Goal: Task Accomplishment & Management: Manage account settings

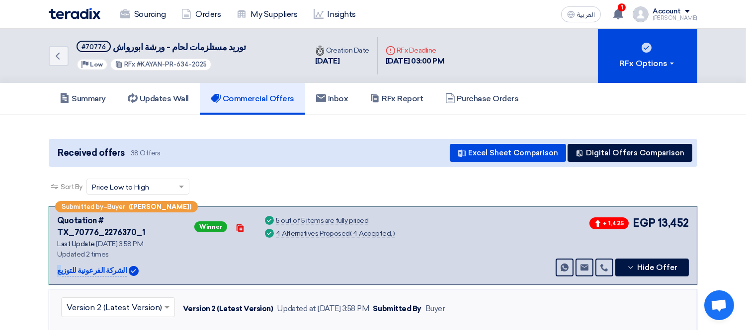
click at [78, 14] on img at bounding box center [75, 13] width 52 height 11
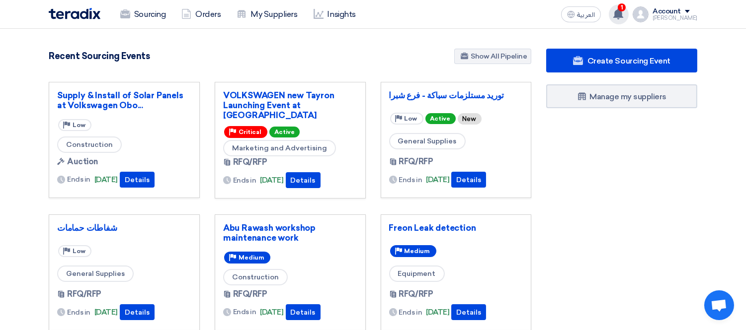
click at [623, 12] on icon at bounding box center [618, 13] width 11 height 11
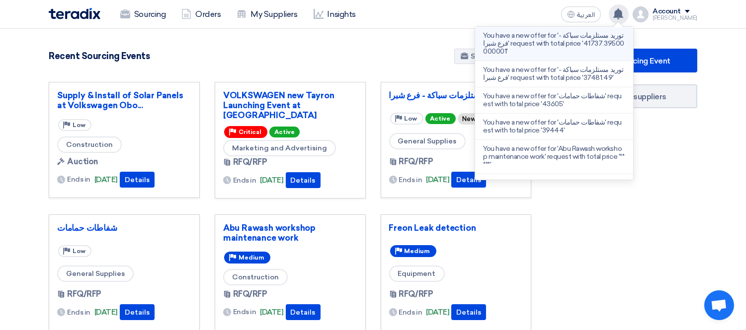
click at [545, 42] on p "You have a new offer for 'توريد مستلزمات سباكة - فرع شبرا' request with total p…" at bounding box center [554, 44] width 142 height 24
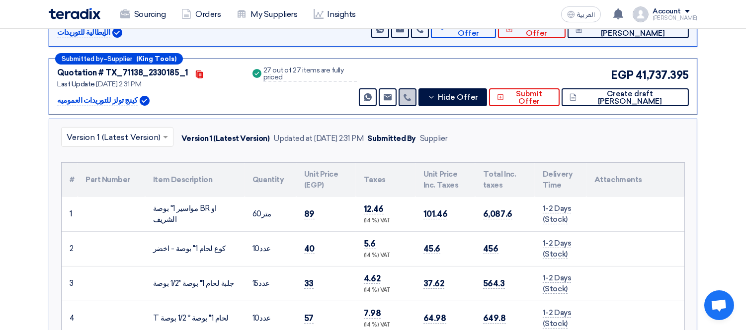
scroll to position [162, 0]
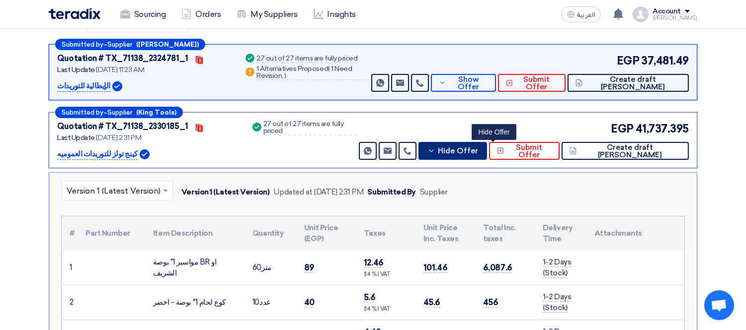
click at [478, 149] on span "Hide Offer" at bounding box center [458, 151] width 40 height 7
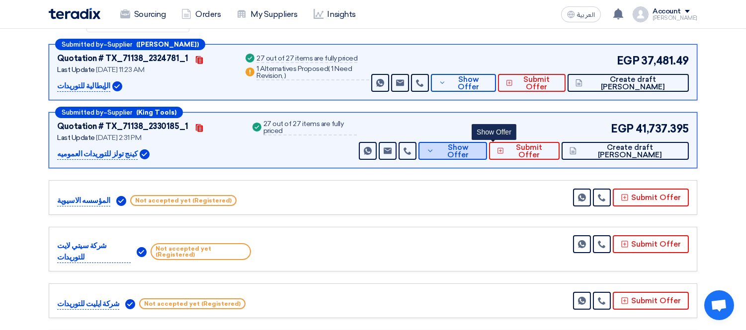
click at [479, 149] on span "Show Offer" at bounding box center [458, 151] width 42 height 15
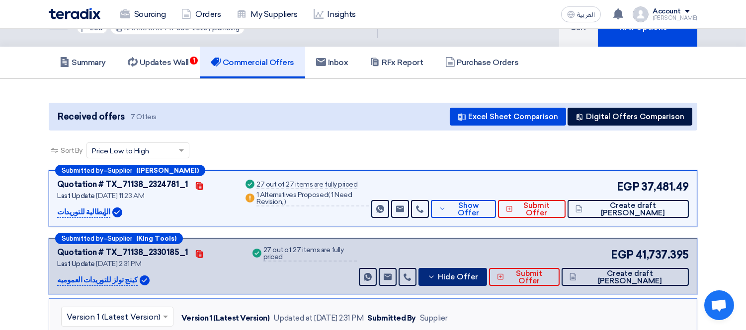
scroll to position [0, 0]
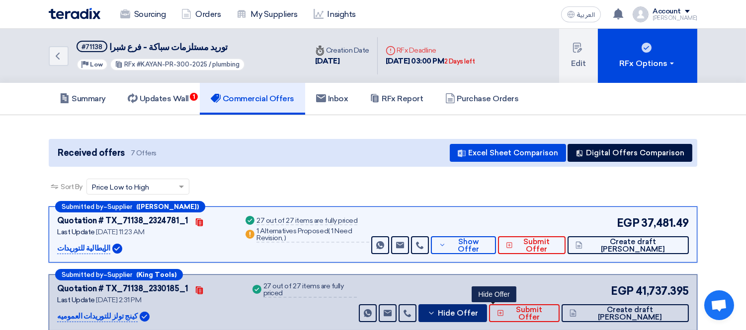
click at [478, 311] on span "Hide Offer" at bounding box center [458, 313] width 40 height 7
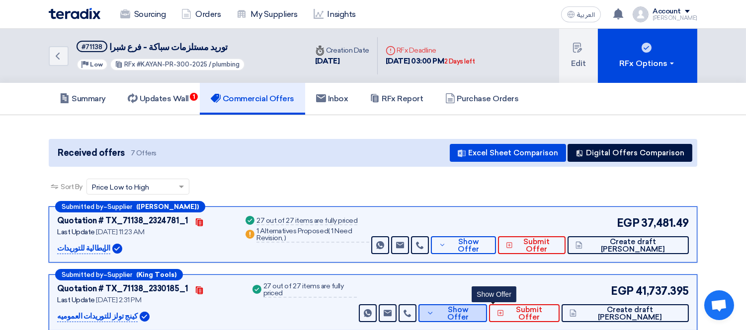
click at [478, 311] on span "Show Offer" at bounding box center [458, 314] width 42 height 15
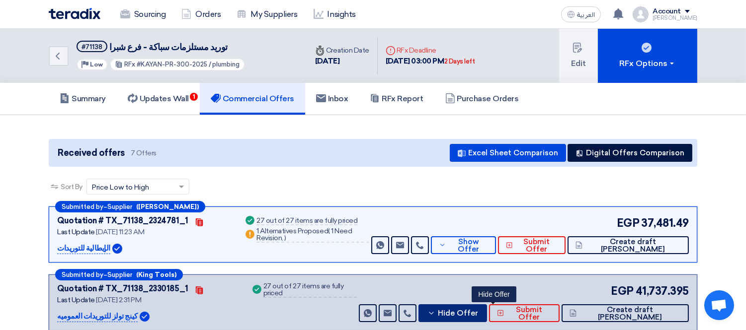
click at [486, 307] on button "Hide Offer" at bounding box center [452, 314] width 68 height 18
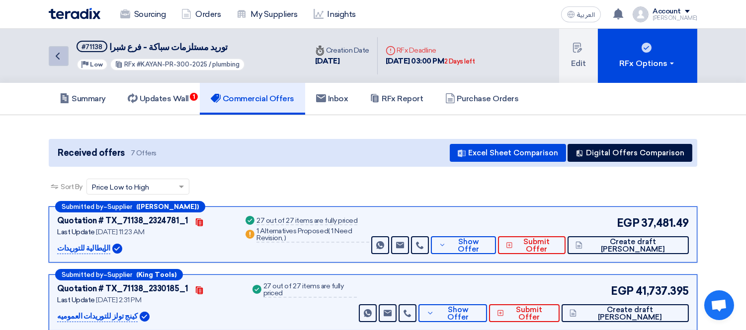
click at [59, 56] on icon "Back" at bounding box center [58, 56] width 12 height 12
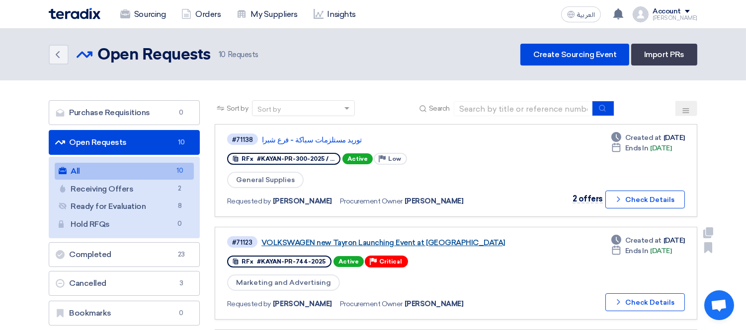
click at [349, 238] on link "VOLKSWAGEN new Tayron Launching Event at [GEOGRAPHIC_DATA]" at bounding box center [385, 242] width 248 height 9
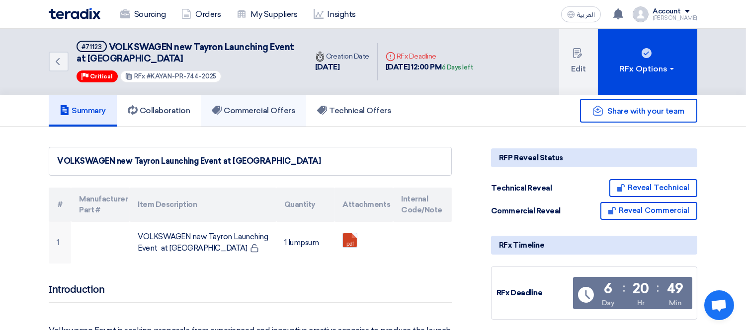
click at [242, 111] on h5 "Commercial Offers" at bounding box center [253, 111] width 83 height 10
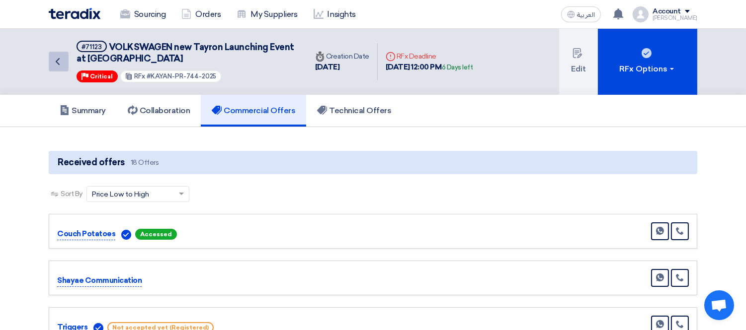
click at [53, 53] on link "Back" at bounding box center [59, 62] width 20 height 20
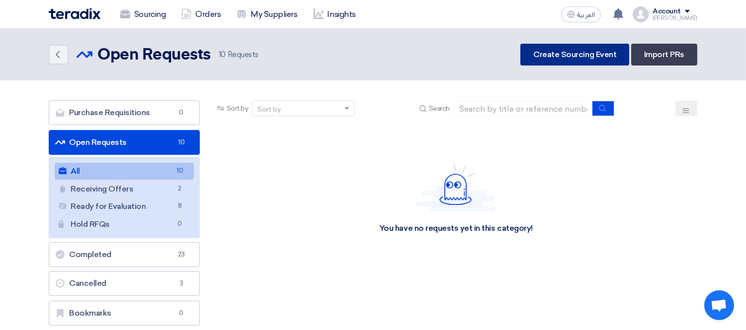
click at [569, 55] on link "Create Sourcing Event" at bounding box center [574, 55] width 109 height 22
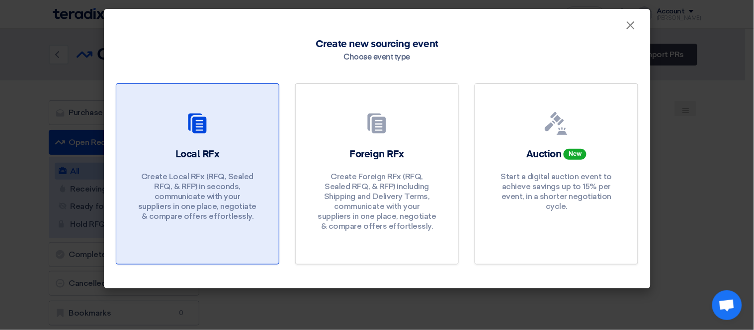
click at [159, 164] on div "Local RFx Create Local RFx (RFQ, Sealed RFQ, & RFP) in seconds, communicate wit…" at bounding box center [197, 187] width 139 height 79
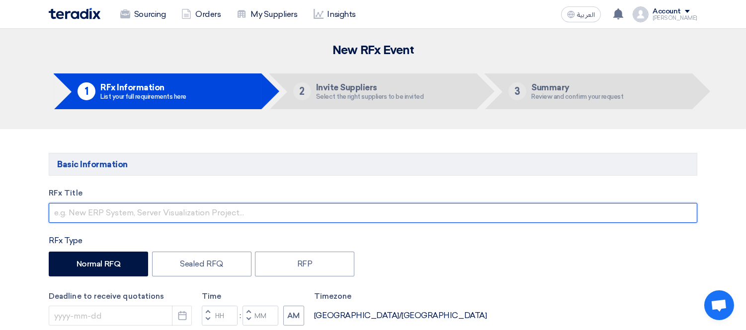
click at [115, 215] on input "text" at bounding box center [373, 213] width 648 height 20
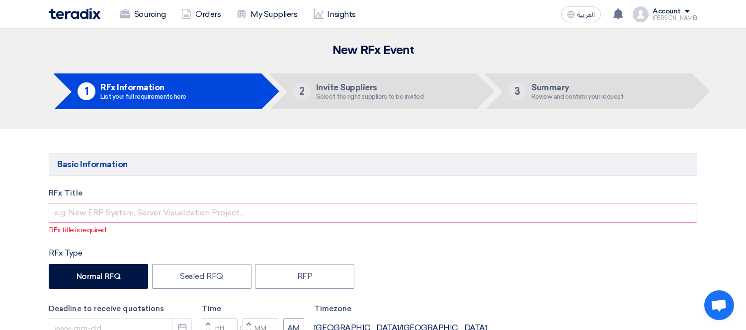
click at [83, 12] on img at bounding box center [75, 13] width 52 height 11
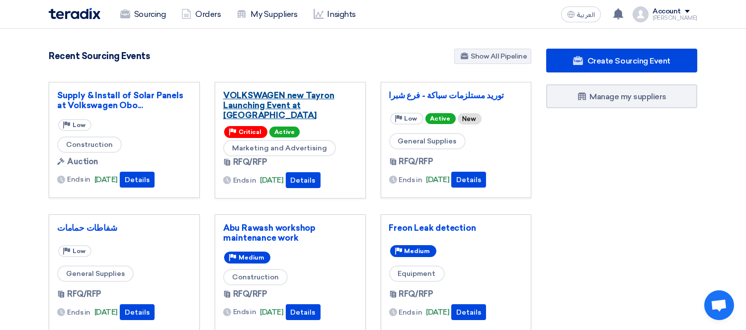
click at [266, 94] on link "VOLKSWAGEN new Tayron Launching Event at [GEOGRAPHIC_DATA]" at bounding box center [290, 105] width 134 height 30
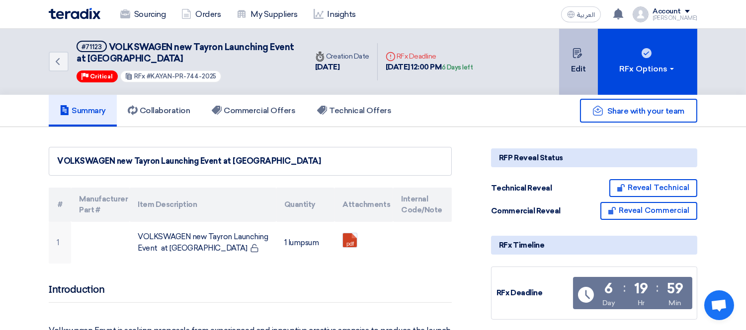
click at [572, 63] on button "Edit" at bounding box center [578, 62] width 39 height 66
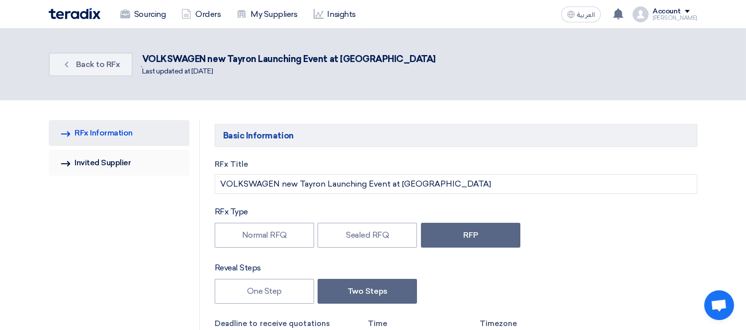
click at [108, 153] on link "Invited Suppliers Invited Supplier" at bounding box center [119, 163] width 141 height 26
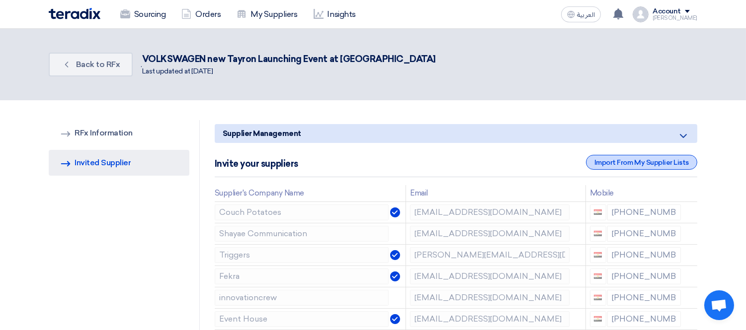
click at [598, 165] on div "Import From My Supplier Lists" at bounding box center [641, 162] width 111 height 15
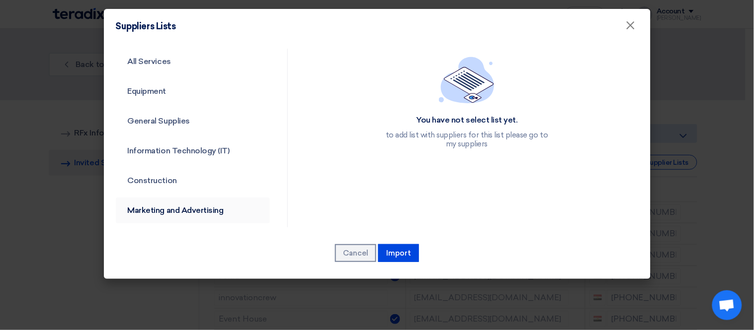
click at [183, 215] on link "Marketing and Advertising" at bounding box center [193, 211] width 155 height 26
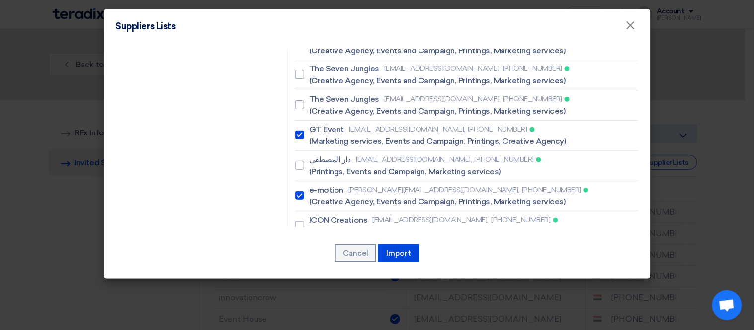
scroll to position [2429, 0]
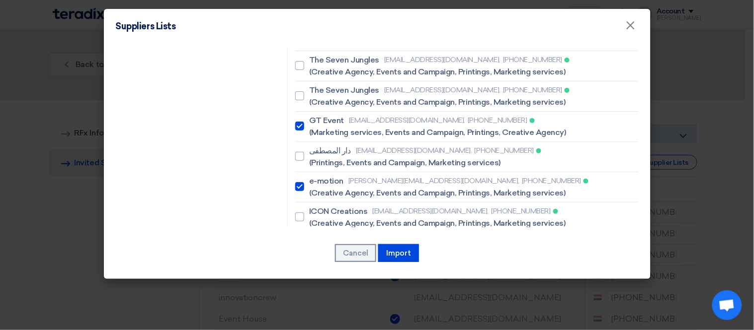
click at [297, 243] on div at bounding box center [299, 247] width 9 height 9
checkbox input "true"
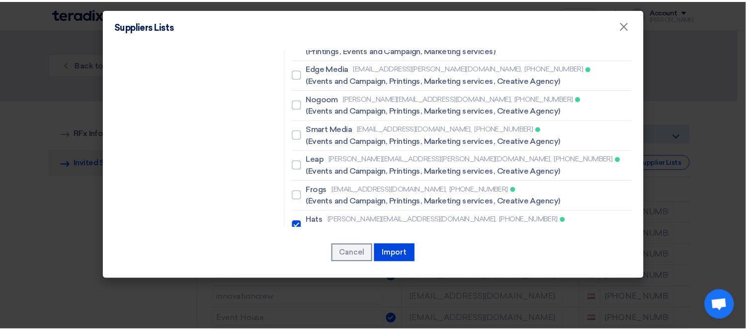
scroll to position [1431, 0]
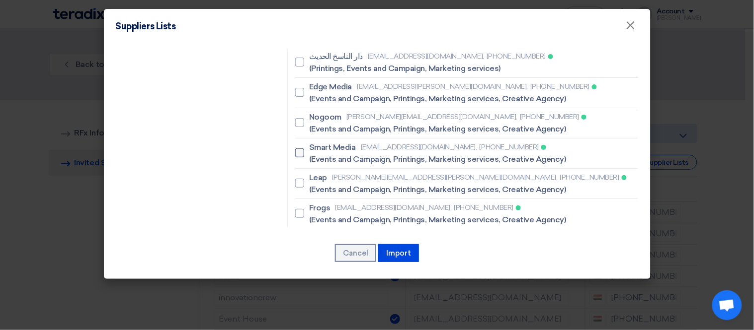
click at [298, 149] on div at bounding box center [299, 153] width 9 height 9
checkbox input "true"
click at [404, 246] on button "Import" at bounding box center [398, 253] width 41 height 18
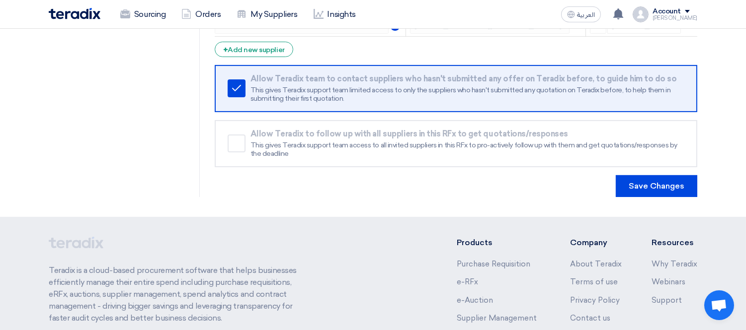
scroll to position [701, 0]
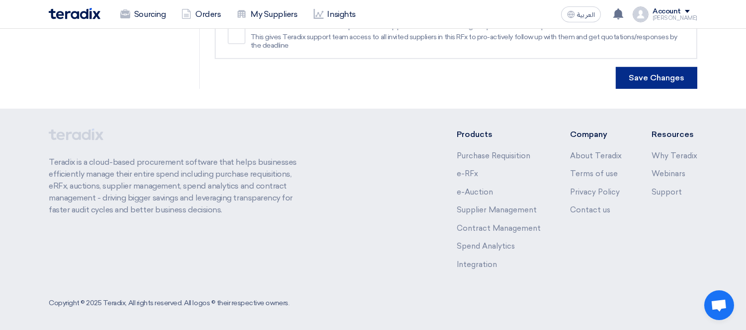
click at [658, 69] on button "Save Changes" at bounding box center [656, 78] width 81 height 22
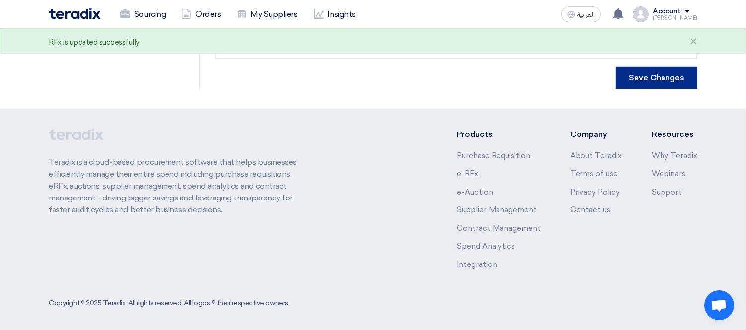
scroll to position [0, 0]
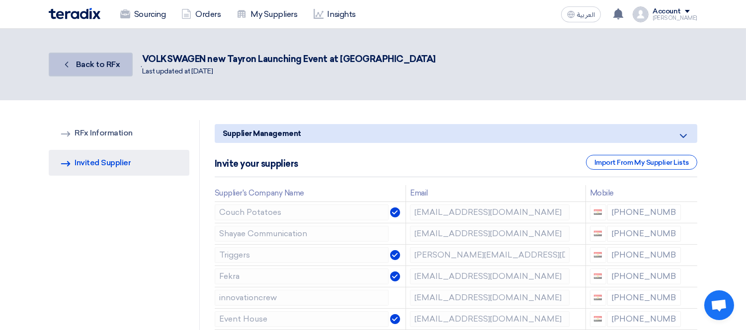
click at [95, 72] on link "Back Back to RFx" at bounding box center [91, 65] width 84 height 24
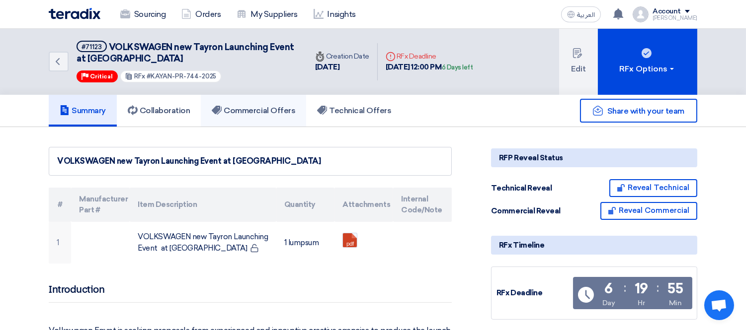
click at [245, 106] on h5 "Commercial Offers" at bounding box center [253, 111] width 83 height 10
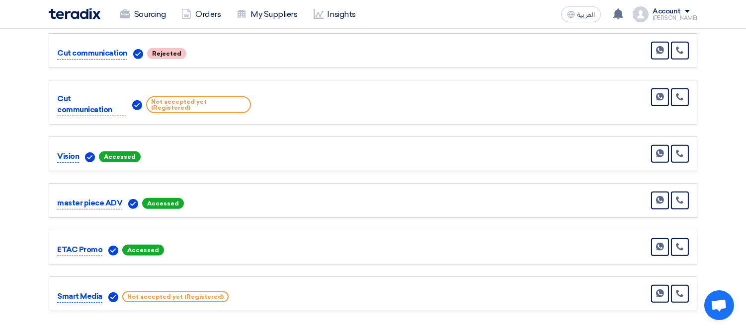
scroll to position [861, 0]
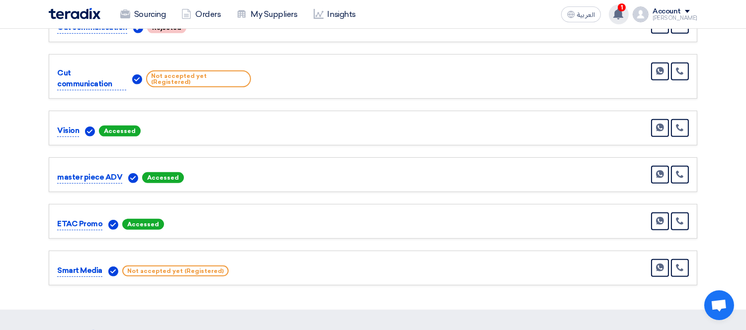
click at [623, 16] on use at bounding box center [618, 13] width 10 height 11
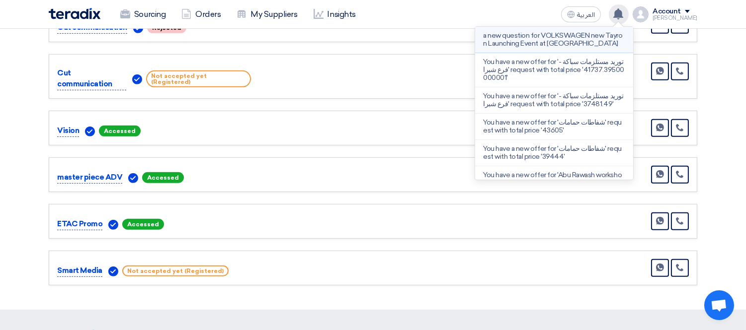
click at [557, 42] on p "a new question for VOLKSWAGEN new Tayron Launching Event at [GEOGRAPHIC_DATA]" at bounding box center [554, 40] width 142 height 16
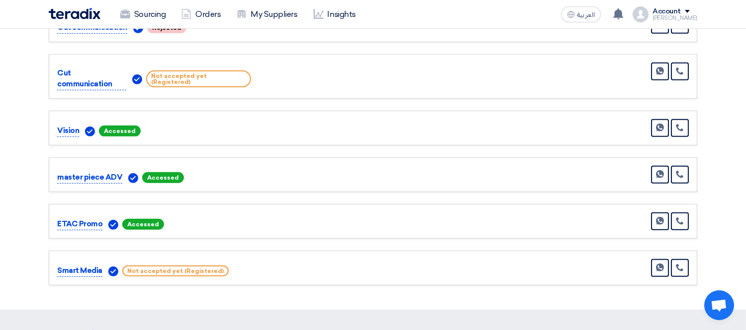
scroll to position [0, 0]
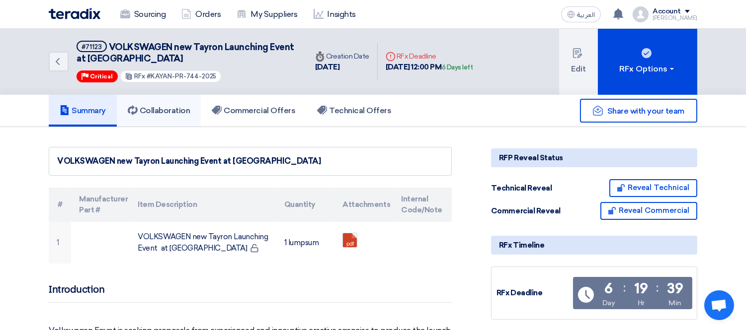
click at [167, 106] on h5 "Collaboration" at bounding box center [159, 111] width 63 height 10
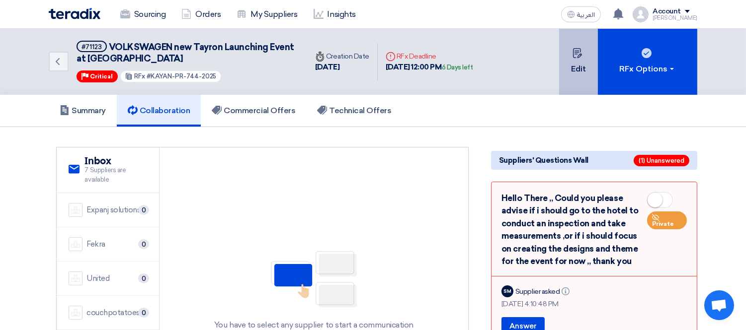
click at [580, 57] on icon at bounding box center [577, 53] width 10 height 10
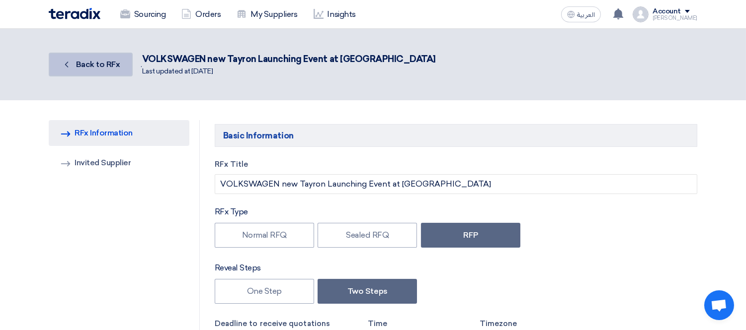
click at [101, 60] on span "Back to RFx" at bounding box center [98, 64] width 44 height 9
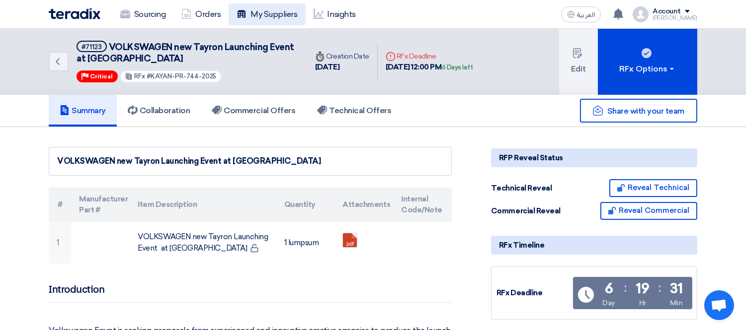
click at [257, 18] on link "My Suppliers" at bounding box center [267, 14] width 77 height 22
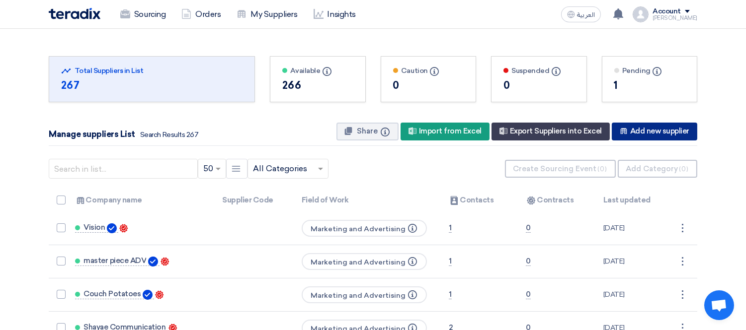
click at [663, 129] on div "New Supplier Add new supplier" at bounding box center [654, 132] width 85 height 18
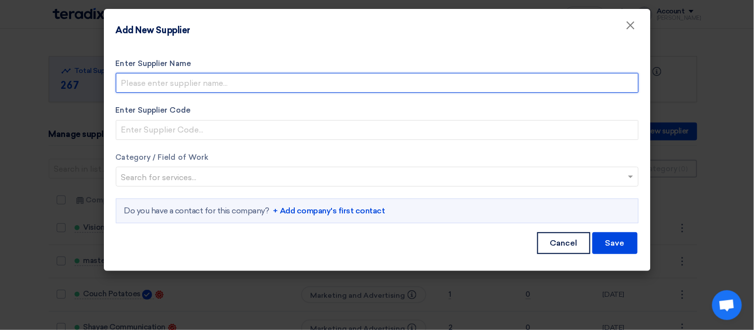
click at [252, 83] on input "Enter Supplier Name" at bounding box center [377, 83] width 523 height 20
click at [169, 83] on input "CAT Advirtising" at bounding box center [377, 83] width 523 height 20
type input "CAT Advertising"
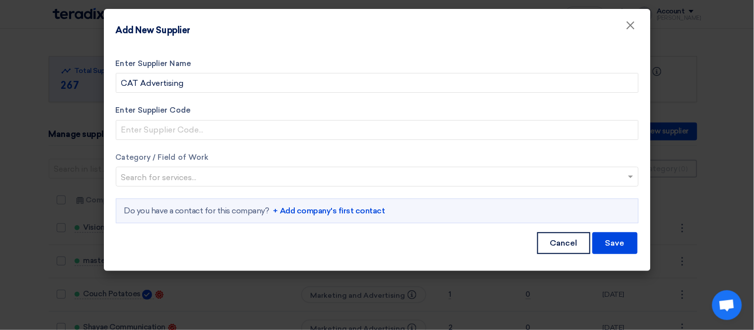
click at [175, 174] on input "text" at bounding box center [372, 178] width 502 height 16
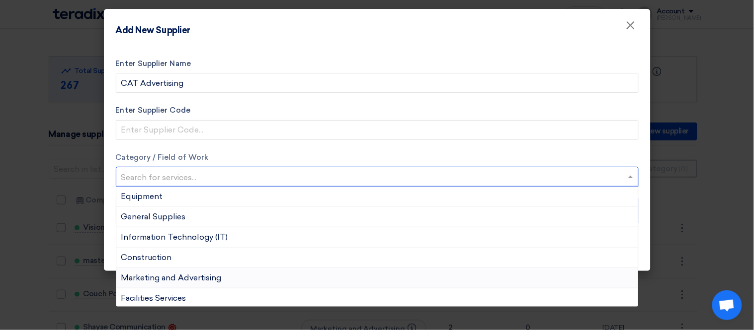
click at [204, 277] on span "Marketing and Advertising" at bounding box center [171, 277] width 100 height 9
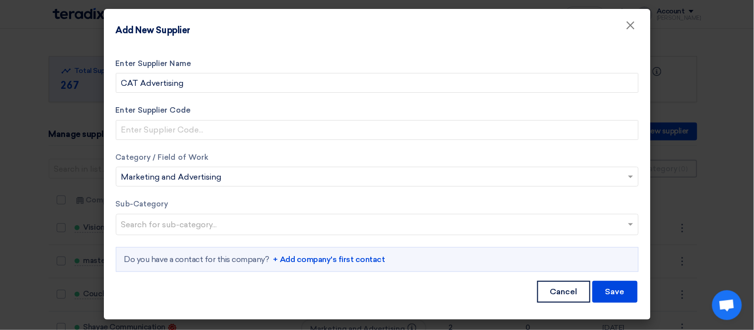
click at [205, 235] on ng-select "Search for sub-category..." at bounding box center [377, 224] width 523 height 21
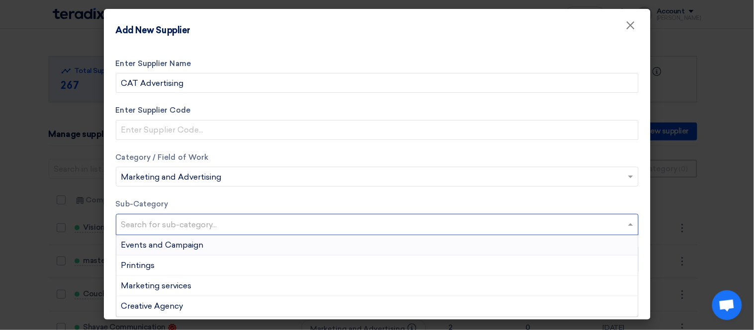
click at [215, 242] on div "Events and Campaign" at bounding box center [377, 246] width 522 height 20
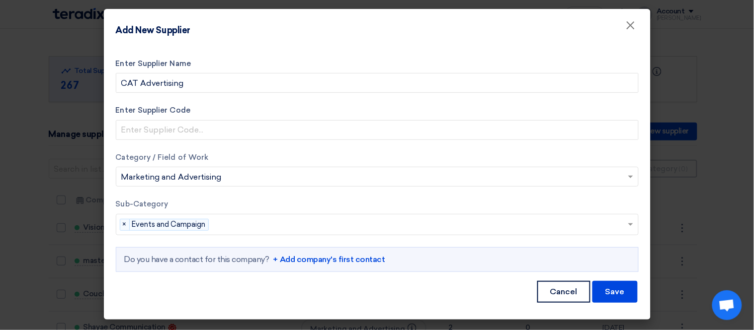
click at [344, 262] on link "+ Add company's first contact" at bounding box center [329, 260] width 112 height 12
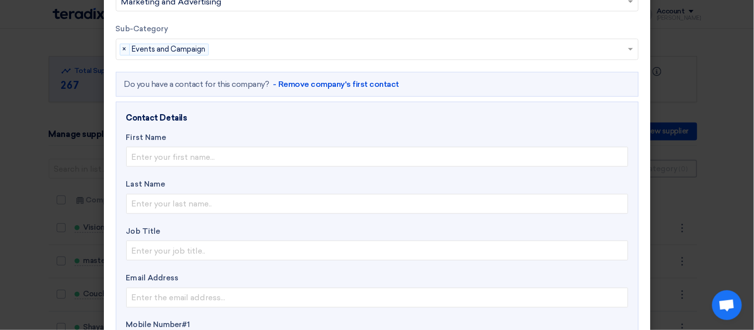
scroll to position [221, 0]
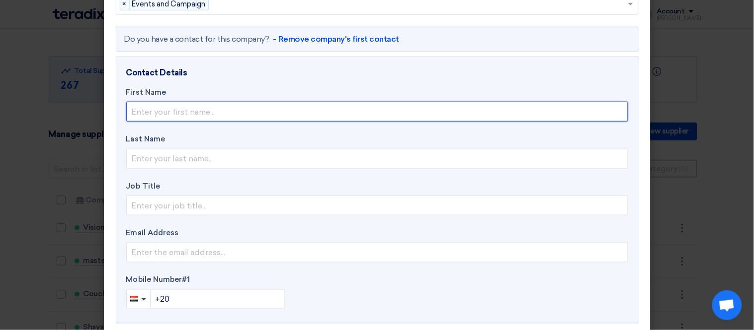
click at [194, 108] on input "text" at bounding box center [377, 112] width 502 height 20
click at [130, 111] on input "ibrahem" at bounding box center [377, 112] width 502 height 20
type input "Ibrahem"
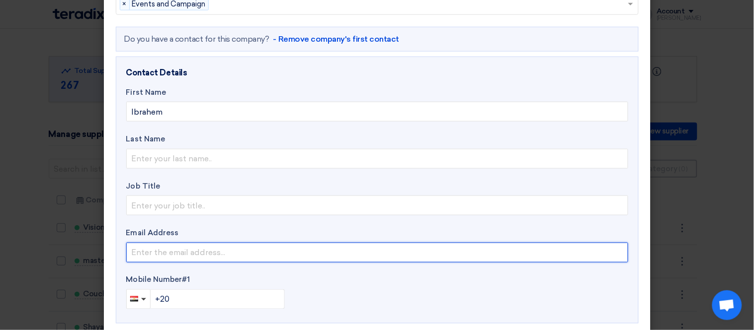
click at [165, 247] on input "email" at bounding box center [377, 253] width 502 height 20
paste input "[EMAIL_ADDRESS][DOMAIN_NAME]"
type input "[EMAIL_ADDRESS][DOMAIN_NAME]"
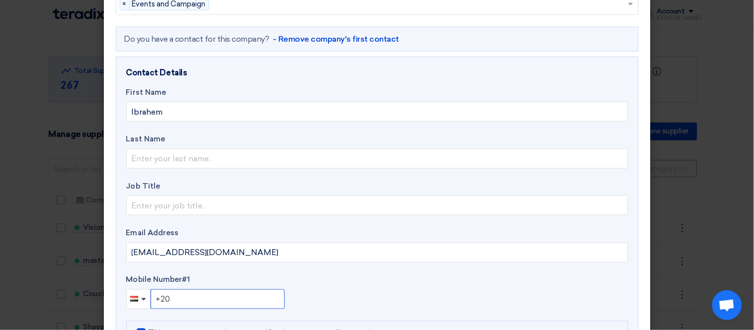
click at [202, 300] on input "+20" at bounding box center [218, 300] width 134 height 20
type input "[PHONE_NUMBER]"
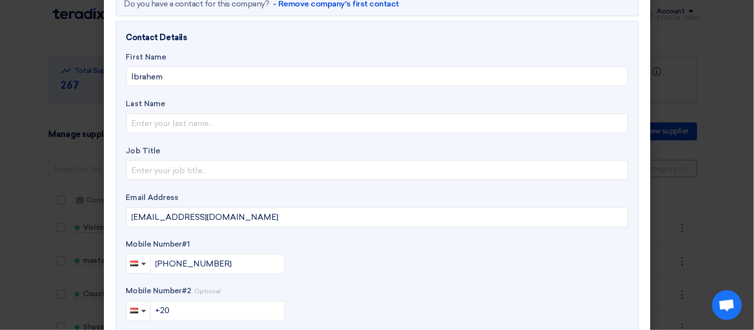
scroll to position [331, 0]
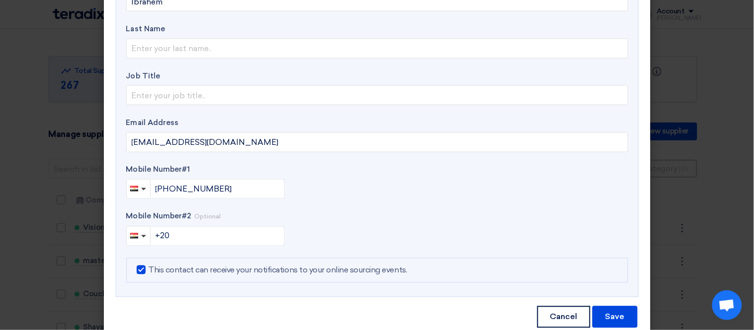
click at [137, 268] on span at bounding box center [141, 270] width 9 height 9
click at [149, 268] on input "This contact can receive your notifications to your online sourcing events." at bounding box center [152, 268] width 6 height 6
click at [138, 269] on span at bounding box center [141, 270] width 9 height 9
click at [149, 269] on input "This contact can receive your notifications to your online sourcing events." at bounding box center [152, 268] width 6 height 6
checkbox input "true"
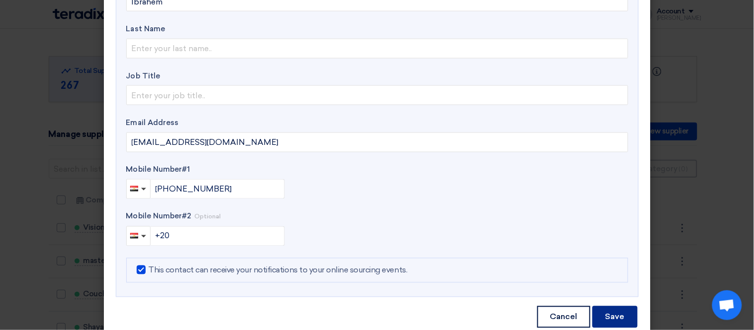
click at [623, 313] on button "Save" at bounding box center [614, 318] width 45 height 22
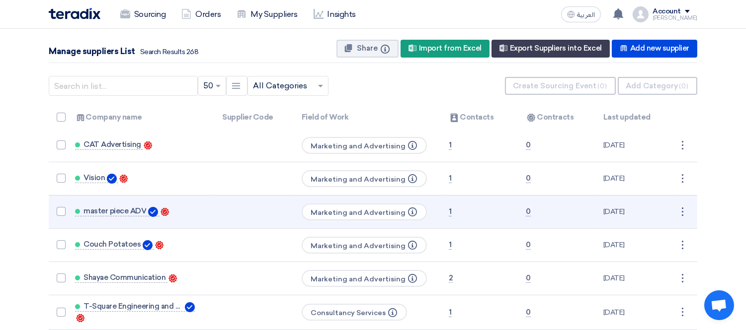
scroll to position [110, 0]
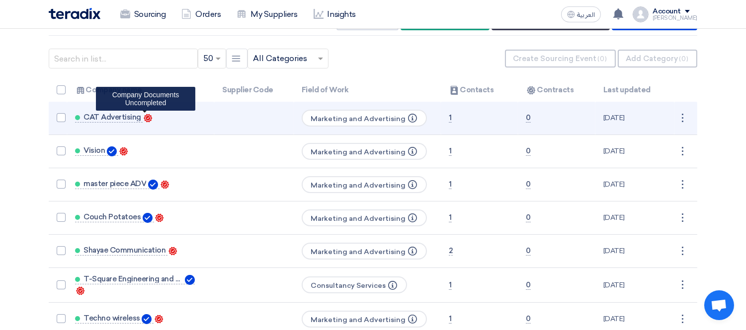
click at [144, 118] on icon "Contacts" at bounding box center [148, 118] width 9 height 9
click at [343, 112] on span "Marketing and Advertising Info" at bounding box center [364, 118] width 125 height 17
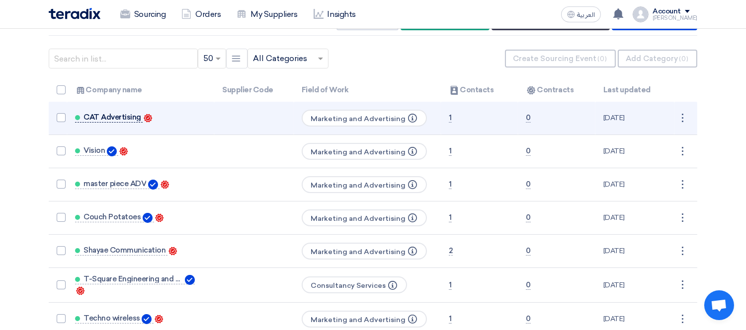
click at [110, 113] on span "CAT Advertising" at bounding box center [112, 117] width 58 height 8
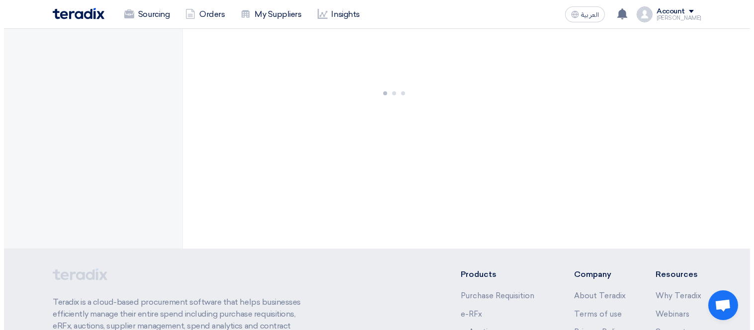
scroll to position [0, 0]
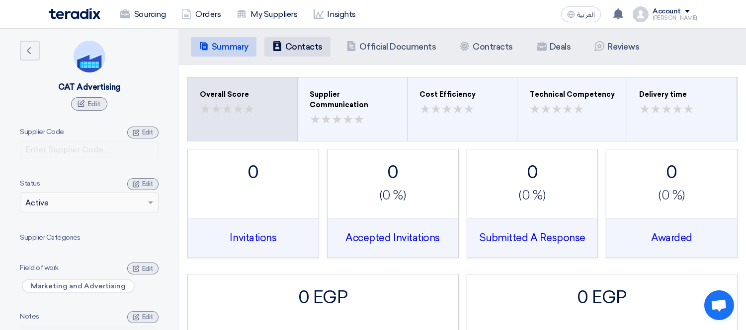
click at [291, 38] on li "Contacts Contacts" at bounding box center [297, 47] width 66 height 20
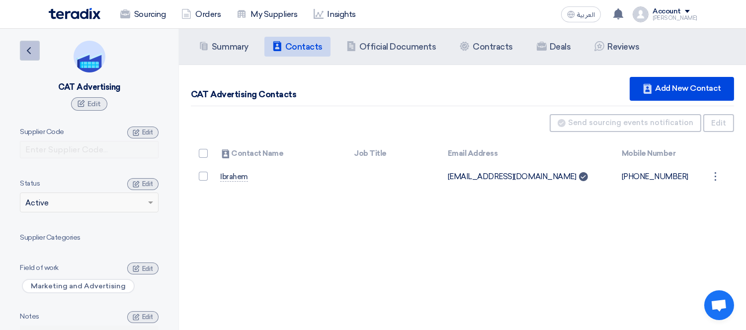
click at [32, 42] on link "Back" at bounding box center [30, 51] width 20 height 20
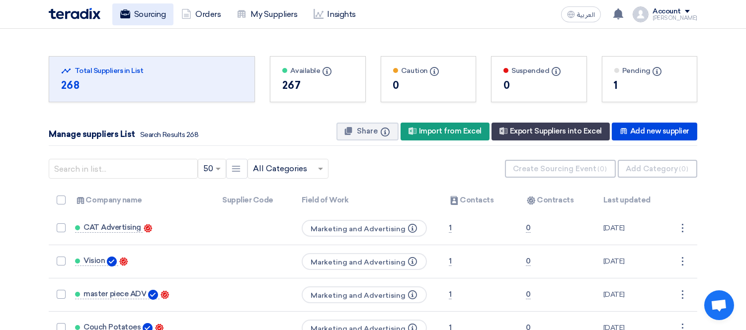
click at [153, 15] on link "Sourcing" at bounding box center [142, 14] width 61 height 22
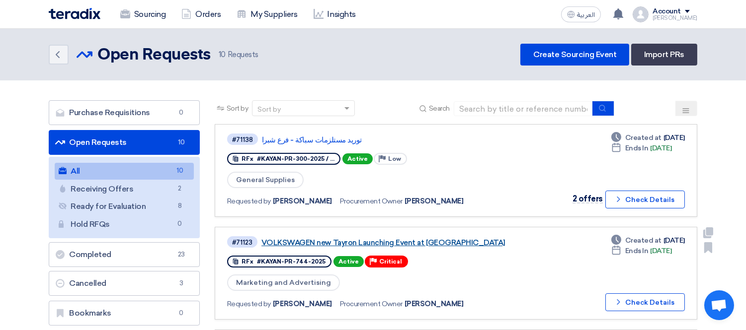
click at [352, 240] on link "VOLKSWAGEN new Tayron Launching Event at [GEOGRAPHIC_DATA]" at bounding box center [385, 242] width 248 height 9
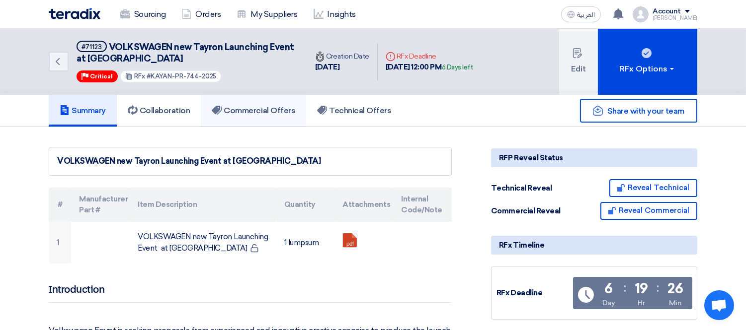
click at [257, 113] on h5 "Commercial Offers" at bounding box center [253, 111] width 83 height 10
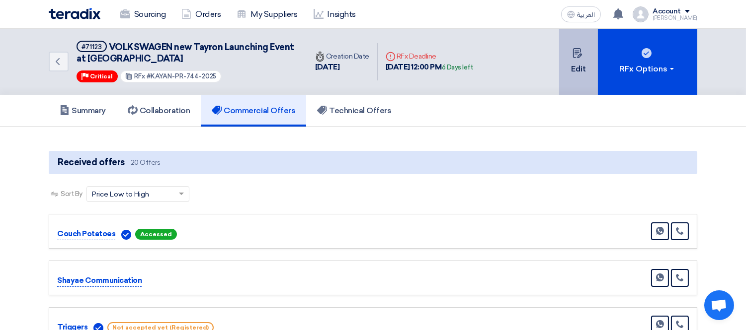
click at [580, 55] on icon at bounding box center [577, 53] width 10 height 10
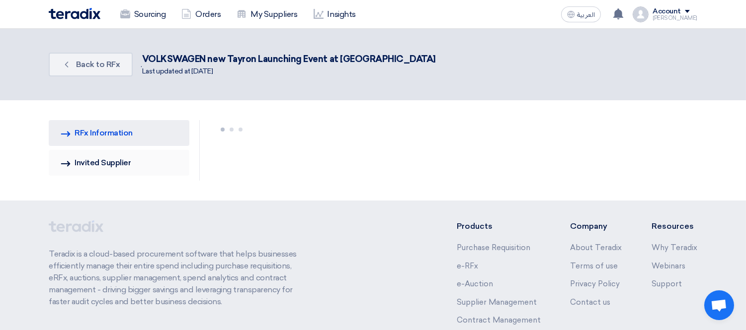
click at [122, 158] on link "Invited Suppliers Invited Supplier" at bounding box center [119, 163] width 141 height 26
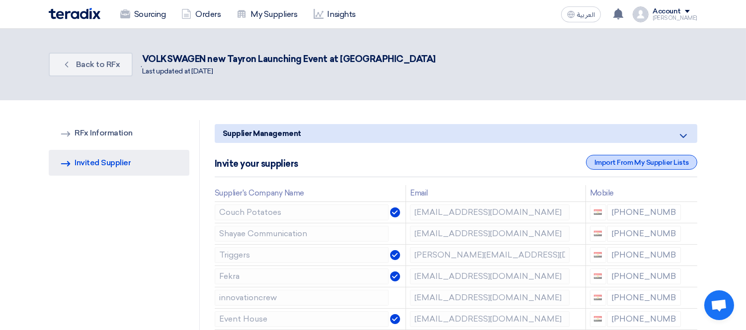
click at [609, 164] on div "Import From My Supplier Lists" at bounding box center [641, 162] width 111 height 15
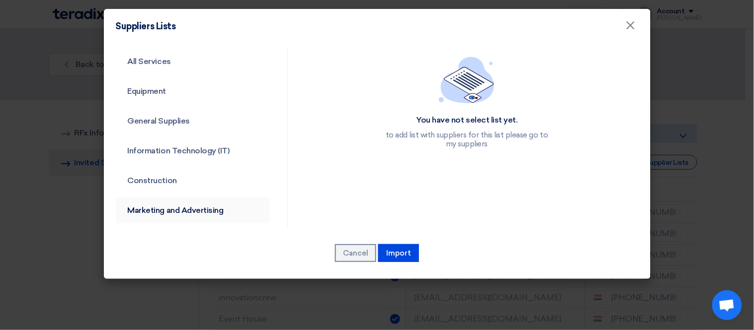
click at [178, 207] on link "Marketing and Advertising" at bounding box center [193, 211] width 155 height 26
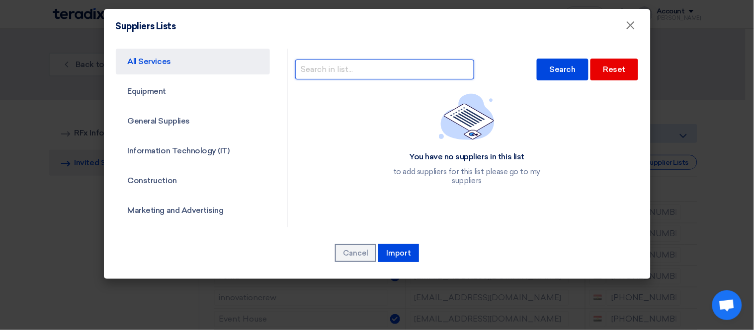
click at [373, 70] on input "text" at bounding box center [384, 70] width 179 height 20
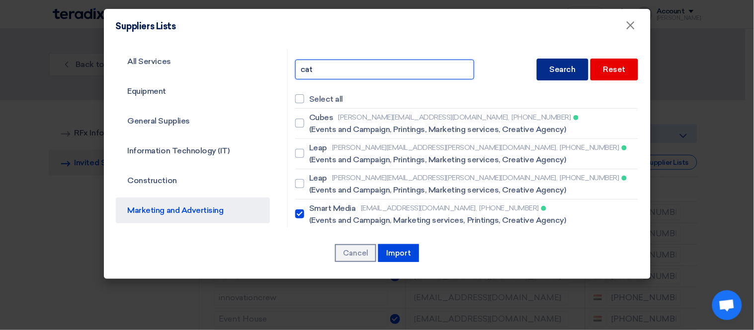
type input "cat"
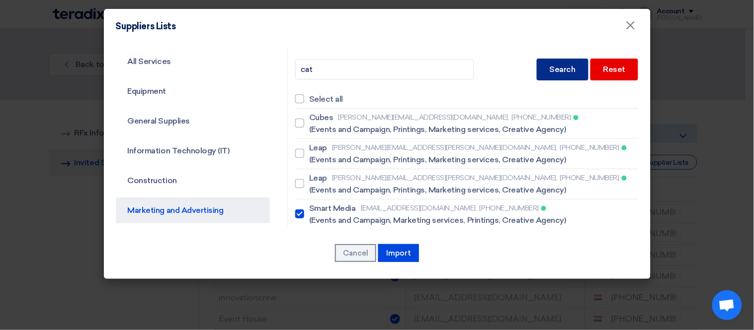
click at [549, 67] on div "Search" at bounding box center [563, 70] width 52 height 22
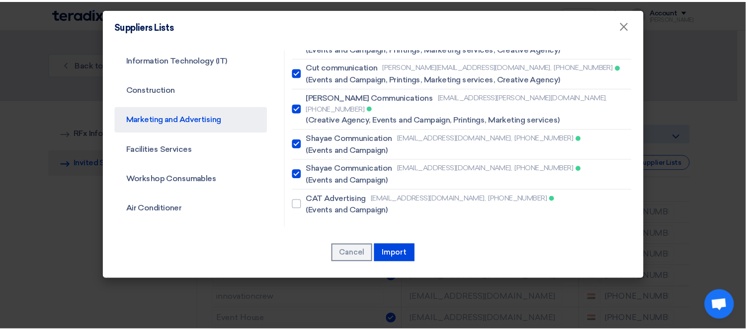
scroll to position [101, 0]
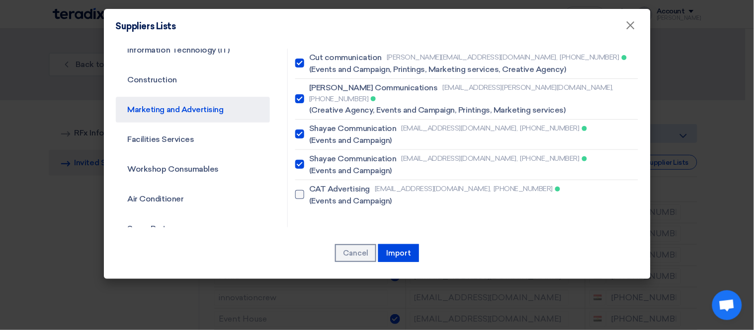
click at [299, 190] on div at bounding box center [299, 194] width 9 height 9
click at [309, 31] on input "CAT Advertising [EMAIL_ADDRESS][DOMAIN_NAME], [PHONE_NUMBER] (Events and Campai…" at bounding box center [312, 28] width 6 height 6
checkbox input "true"
click at [398, 247] on button "Import" at bounding box center [398, 253] width 41 height 18
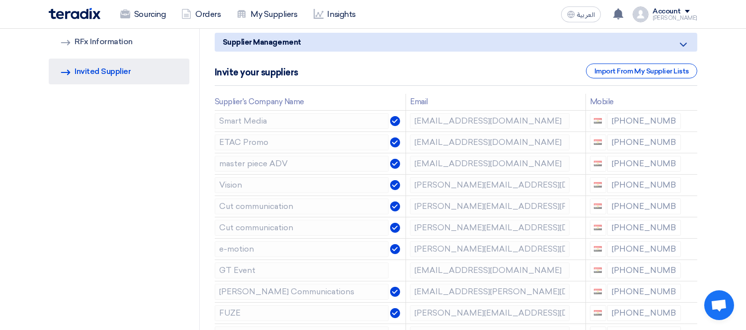
scroll to position [0, 0]
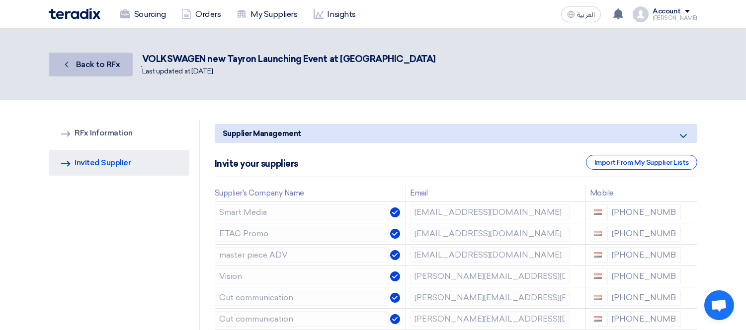
click at [102, 61] on span "Back to RFx" at bounding box center [98, 64] width 44 height 9
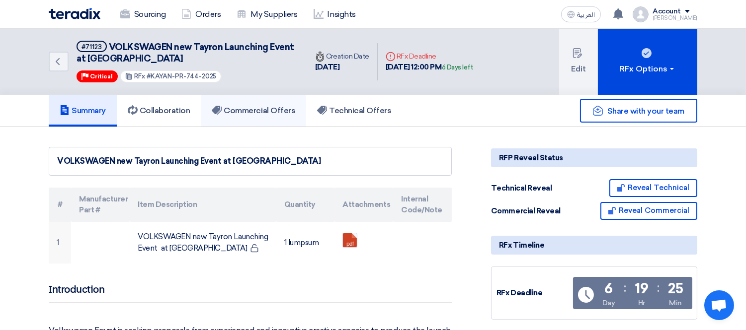
click at [251, 110] on h5 "Commercial Offers" at bounding box center [253, 111] width 83 height 10
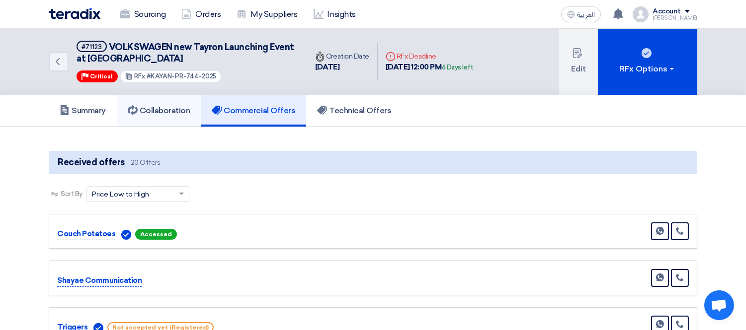
click at [171, 112] on h5 "Collaboration" at bounding box center [159, 111] width 63 height 10
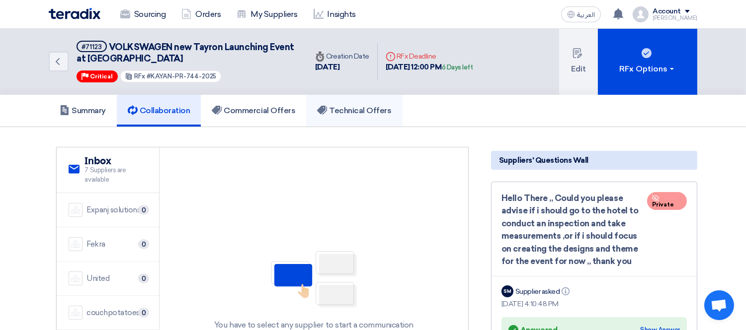
click at [336, 106] on h5 "Technical Offers" at bounding box center [354, 111] width 74 height 10
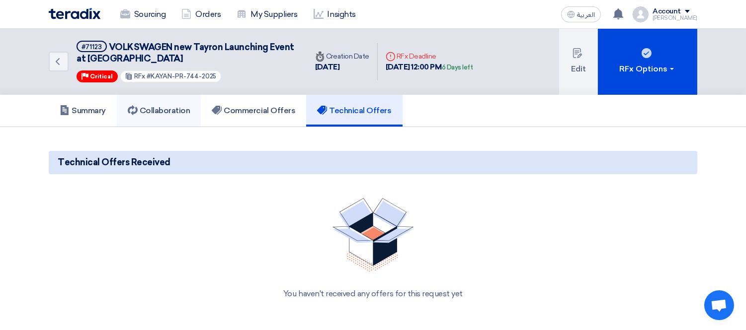
click at [144, 103] on link "Collaboration" at bounding box center [159, 111] width 84 height 32
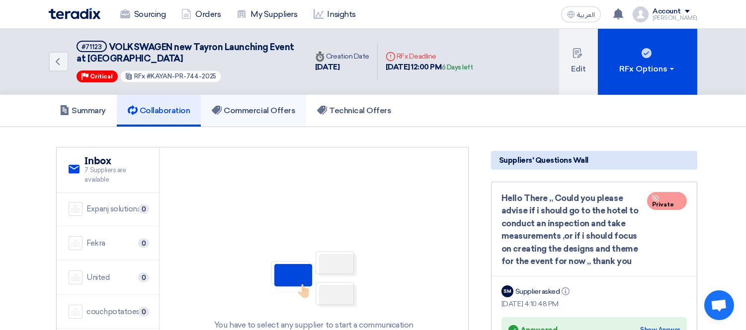
click at [247, 106] on h5 "Commercial Offers" at bounding box center [253, 111] width 83 height 10
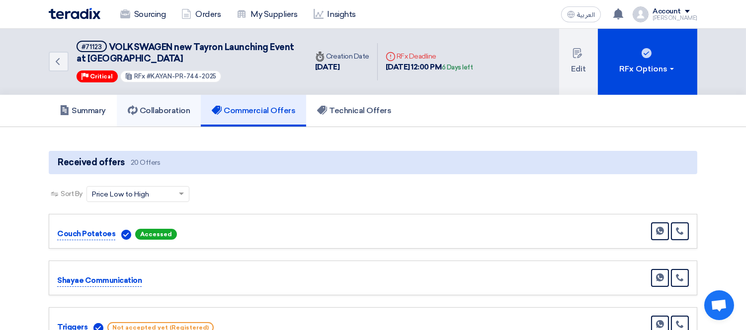
click at [172, 107] on h5 "Collaboration" at bounding box center [159, 111] width 63 height 10
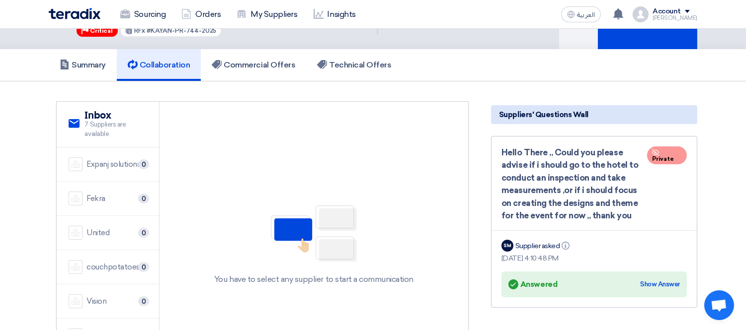
scroll to position [57, 0]
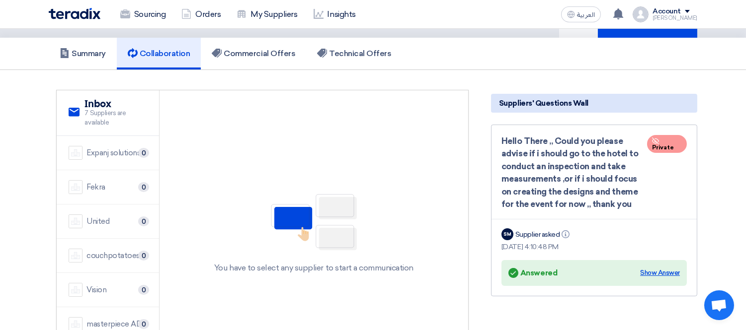
click at [652, 269] on div "Show Answer" at bounding box center [660, 273] width 40 height 10
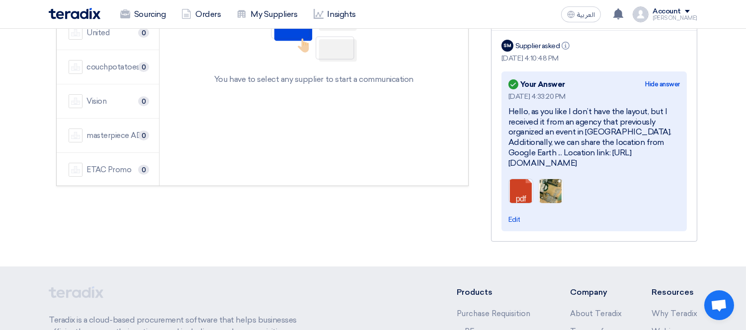
scroll to position [221, 0]
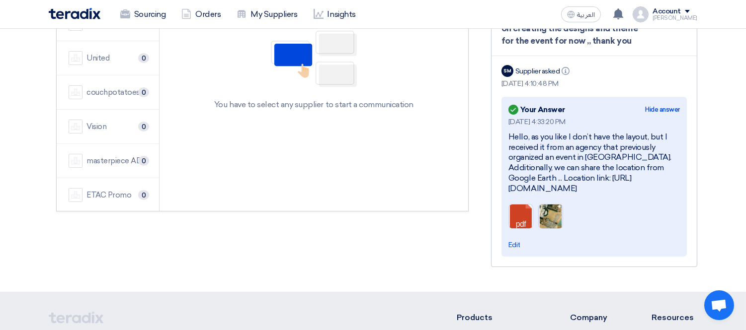
click at [546, 214] on img at bounding box center [551, 216] width 24 height 49
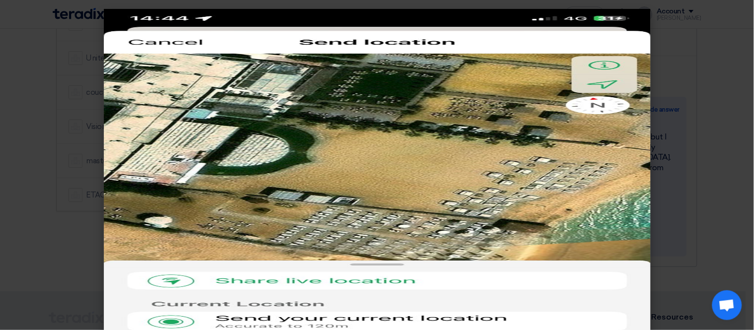
click at [2, 193] on modal-container at bounding box center [377, 165] width 754 height 330
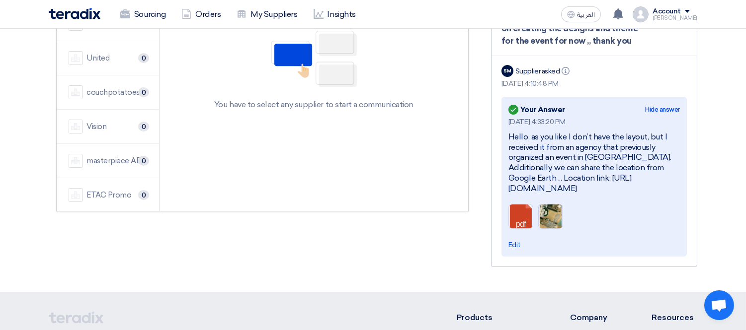
click at [558, 212] on img at bounding box center [551, 216] width 24 height 49
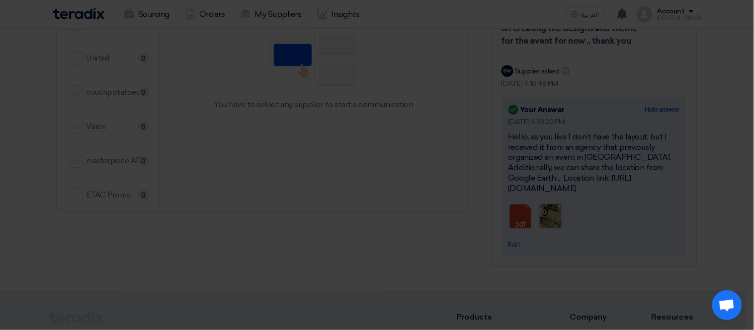
click at [558, 212] on img at bounding box center [377, 149] width 547 height 330
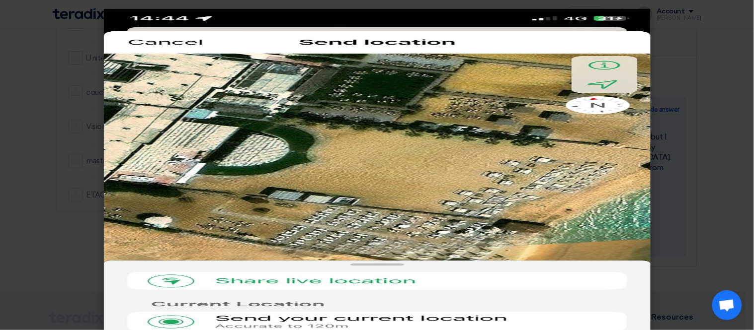
click at [68, 169] on modal-container at bounding box center [377, 165] width 754 height 330
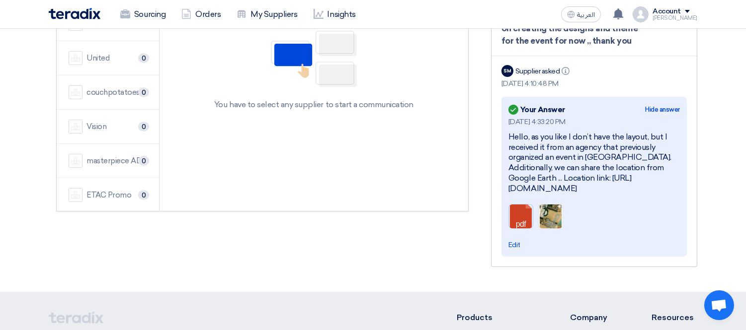
click at [515, 211] on link at bounding box center [548, 235] width 79 height 60
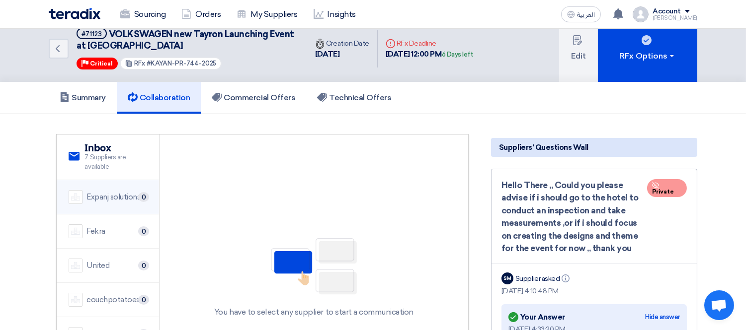
scroll to position [0, 0]
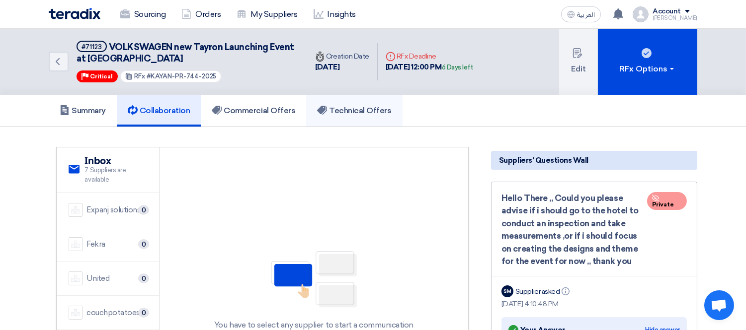
click at [368, 106] on h5 "Technical Offers" at bounding box center [354, 111] width 74 height 10
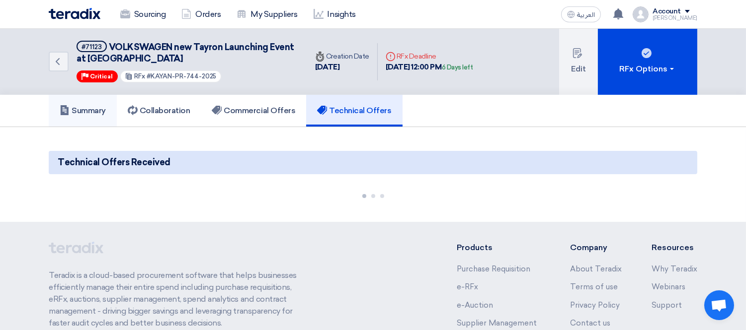
click at [78, 113] on h5 "Summary" at bounding box center [83, 111] width 46 height 10
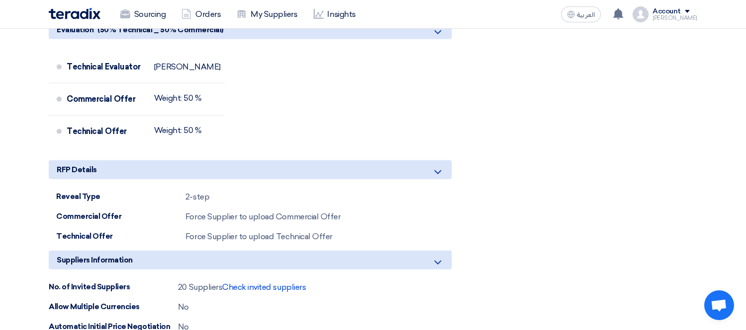
scroll to position [1766, 0]
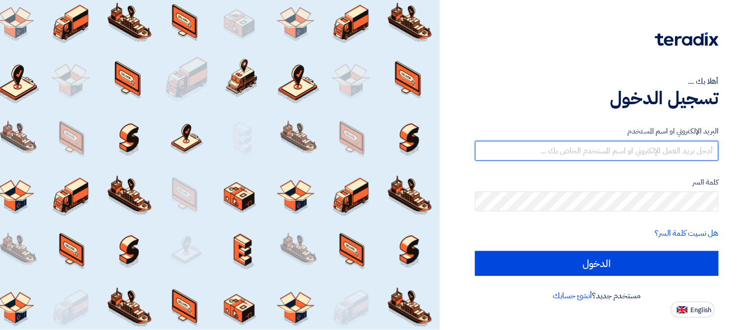
click at [529, 151] on input "text" at bounding box center [596, 151] width 243 height 20
type input "[PERSON_NAME][EMAIL_ADDRESS][PERSON_NAME][DOMAIN_NAME]"
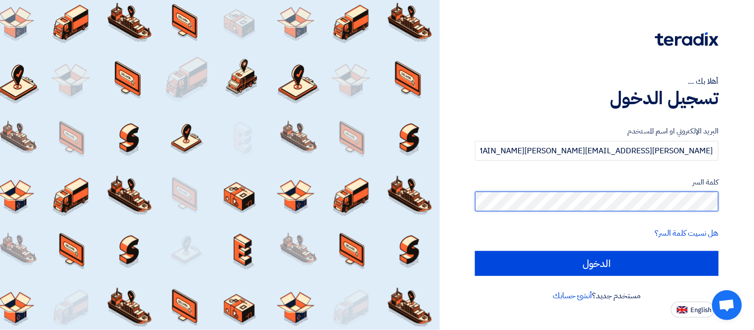
click at [475, 251] on input "الدخول" at bounding box center [596, 263] width 243 height 25
type input "Sign in"
